Goal: Information Seeking & Learning: Learn about a topic

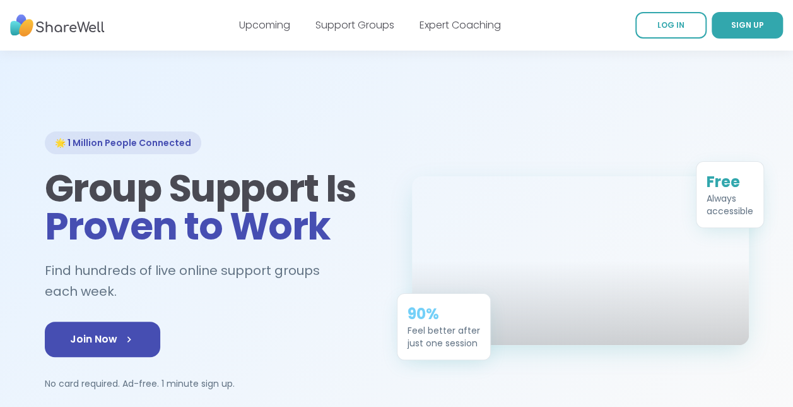
click at [352, 18] on link "Support Groups" at bounding box center [355, 25] width 79 height 15
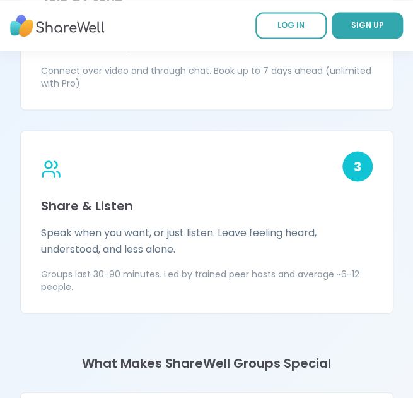
scroll to position [1807, 0]
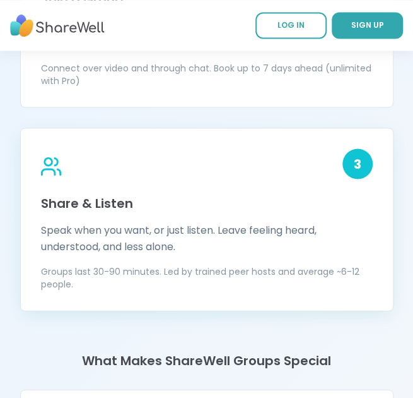
click at [355, 163] on div "3" at bounding box center [358, 163] width 30 height 30
click at [104, 201] on h3 "Share & Listen" at bounding box center [207, 203] width 332 height 18
click at [102, 243] on p "Speak when you want, or just listen. Leave feeling heard, understood, and less …" at bounding box center [207, 238] width 332 height 33
click at [106, 275] on p "Groups last 30-90 minutes. Led by trained peer hosts and average ~6-12 people." at bounding box center [207, 276] width 332 height 25
click at [52, 169] on icon at bounding box center [48, 172] width 13 height 6
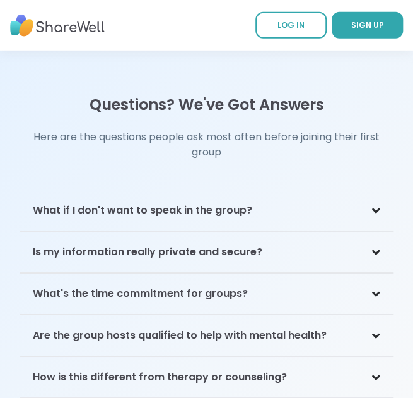
scroll to position [4658, 0]
